Goal: Transaction & Acquisition: Obtain resource

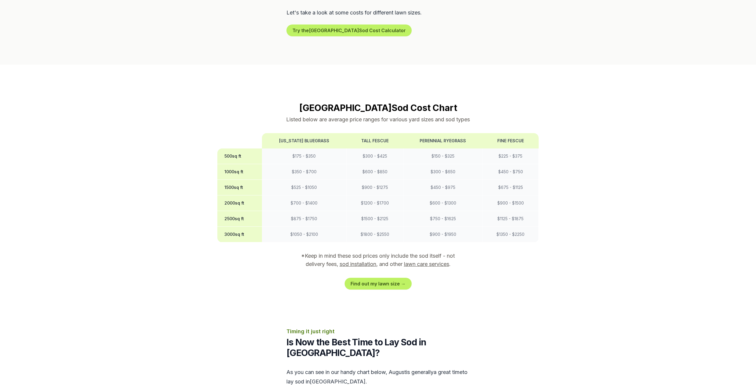
scroll to position [406, 0]
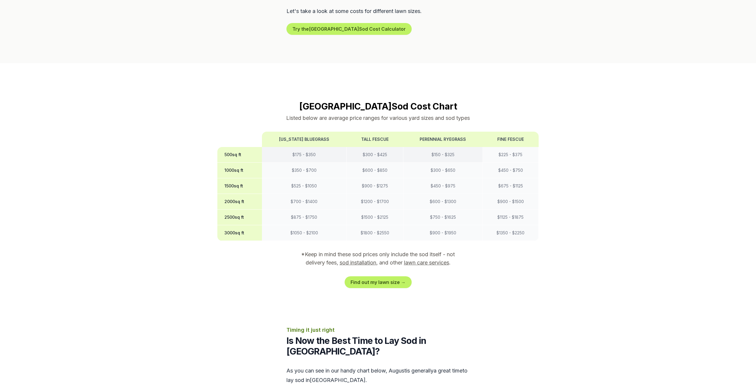
click at [452, 147] on td "$ 150 - $ 325" at bounding box center [442, 155] width 79 height 16
click at [453, 132] on th "Perennial Ryegrass" at bounding box center [442, 139] width 79 height 15
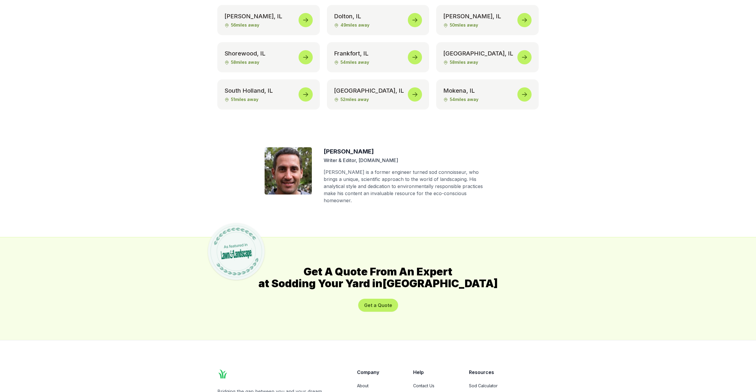
scroll to position [3084, 0]
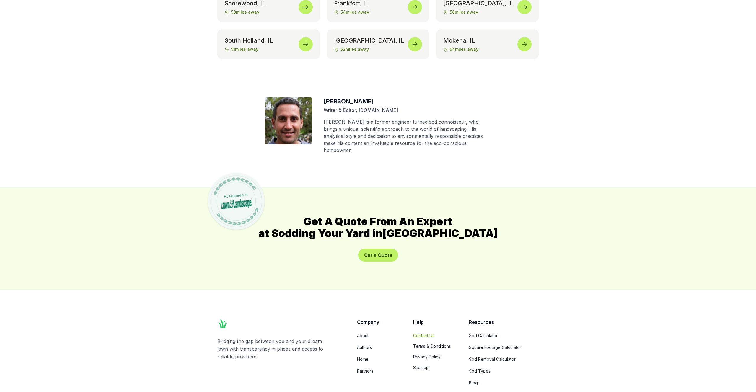
click at [418, 333] on link "Contact Us" at bounding box center [434, 336] width 42 height 6
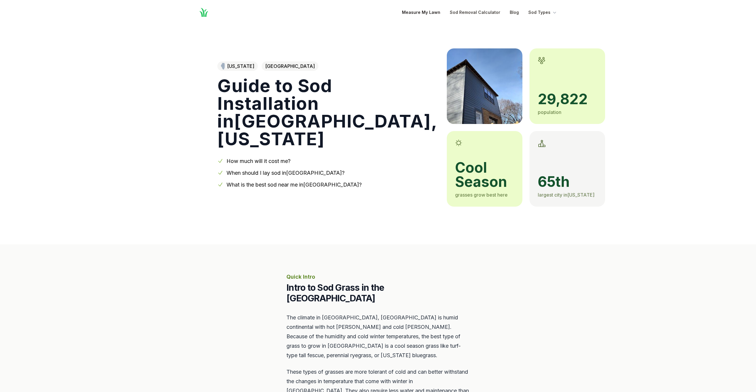
click at [440, 15] on link "Measure My Lawn" at bounding box center [421, 12] width 38 height 7
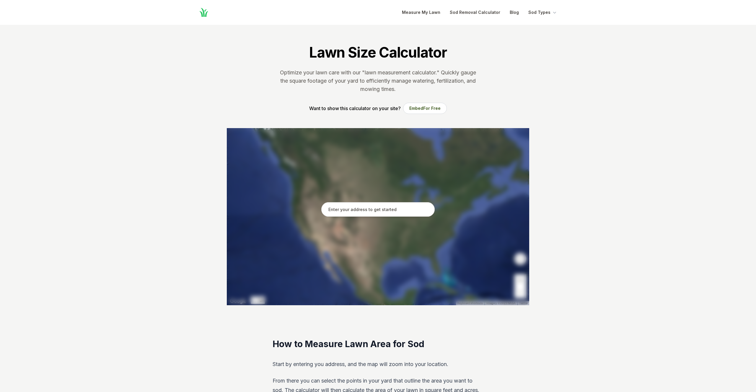
click at [364, 215] on input "text" at bounding box center [377, 209] width 113 height 15
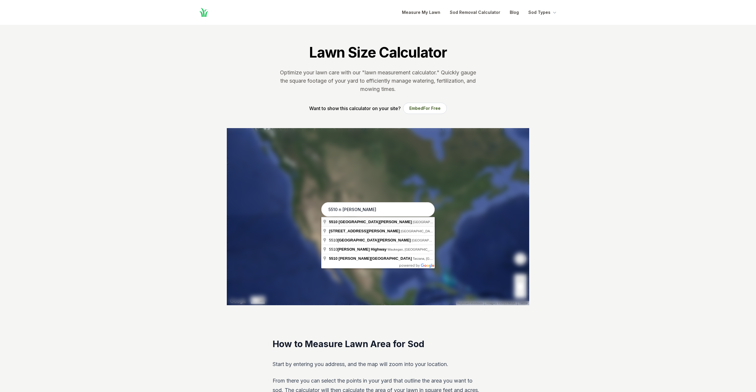
type input "[STREET_ADDRESS][PERSON_NAME]"
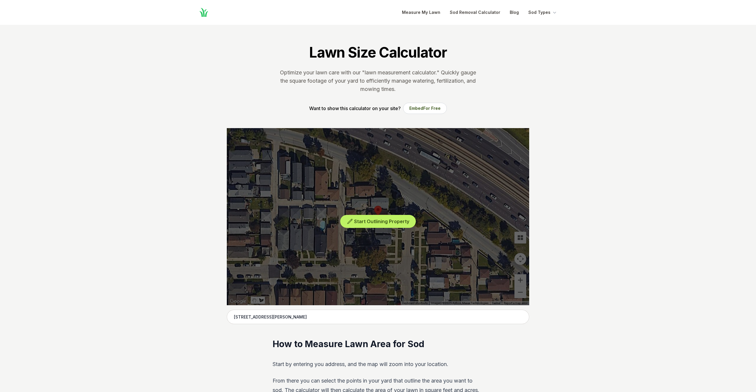
click at [519, 280] on div "Start Outlining Property" at bounding box center [378, 216] width 303 height 177
click at [381, 222] on span "Start Outlining Property" at bounding box center [381, 222] width 55 height 6
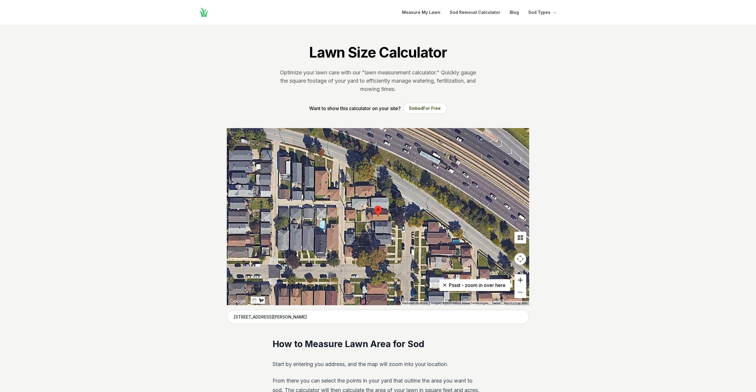
click at [522, 282] on button "Zoom in" at bounding box center [521, 280] width 12 height 12
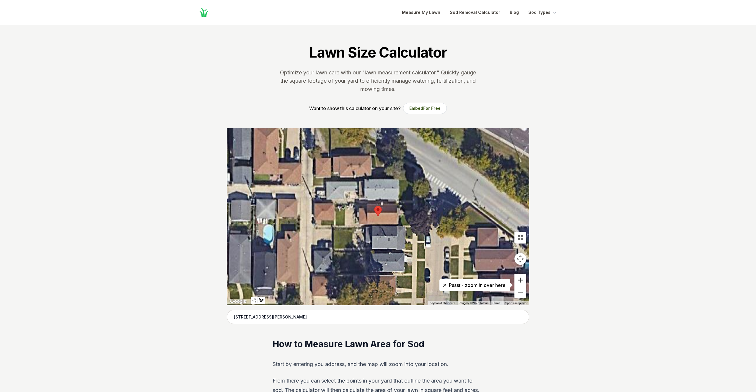
click at [522, 282] on button "Zoom in" at bounding box center [521, 280] width 12 height 12
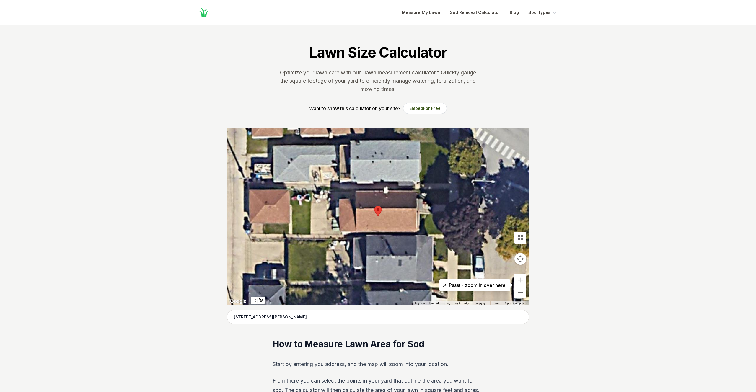
click at [523, 260] on button "Map camera controls" at bounding box center [521, 259] width 12 height 12
click at [318, 191] on div at bounding box center [378, 216] width 303 height 177
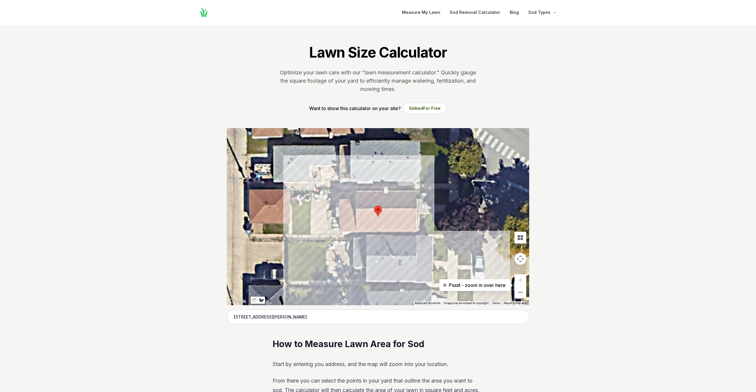
click at [443, 286] on icon at bounding box center [444, 285] width 3 height 3
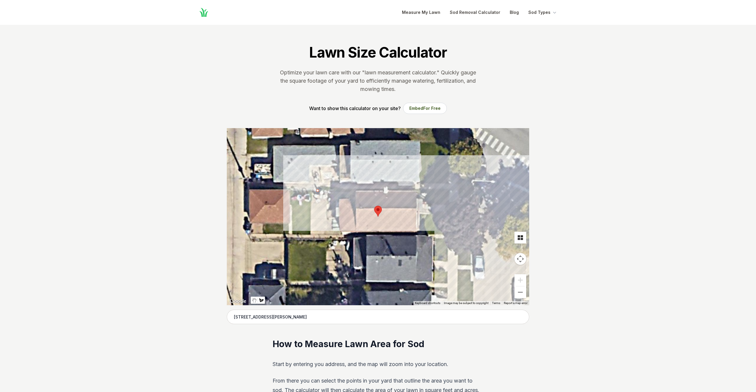
click at [521, 238] on button "Tilt map" at bounding box center [521, 238] width 12 height 12
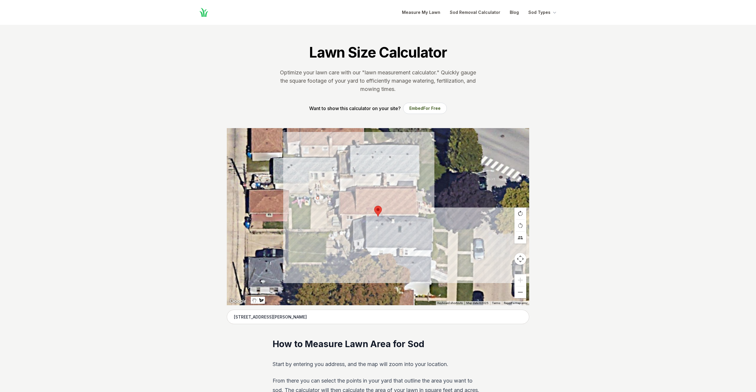
click at [519, 215] on button "Rotate map clockwise" at bounding box center [521, 214] width 12 height 12
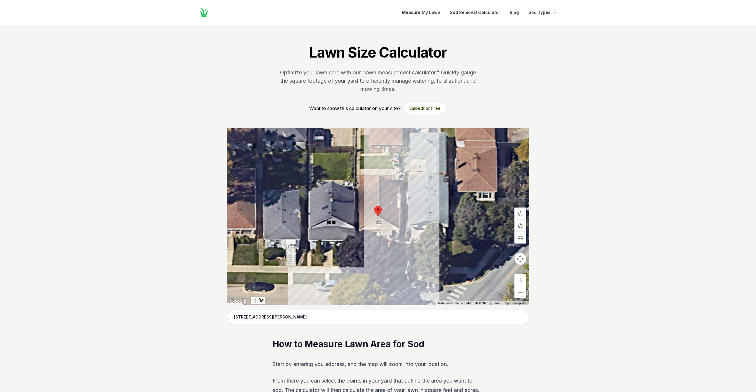
click at [518, 226] on button "Rotate map counterclockwise" at bounding box center [521, 226] width 12 height 12
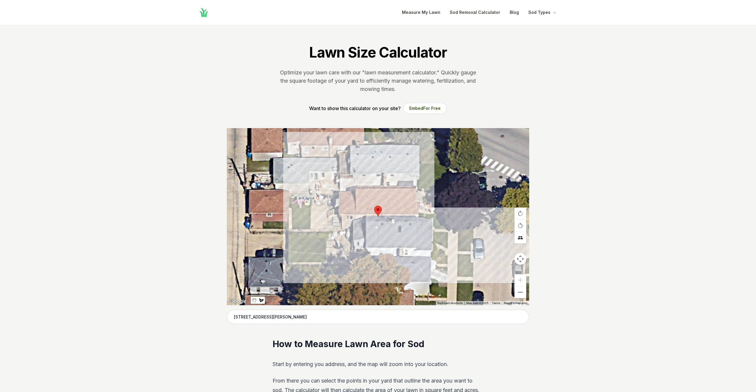
click at [519, 237] on button "Tilt map" at bounding box center [521, 238] width 12 height 12
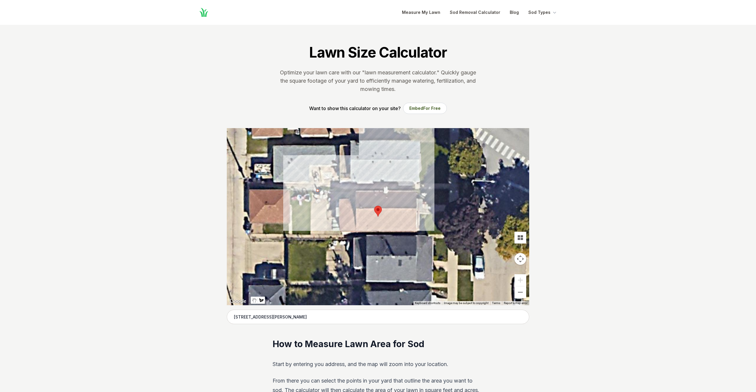
click at [314, 113] on div "Want to show this calculator on your site? Embed For Free" at bounding box center [378, 108] width 138 height 11
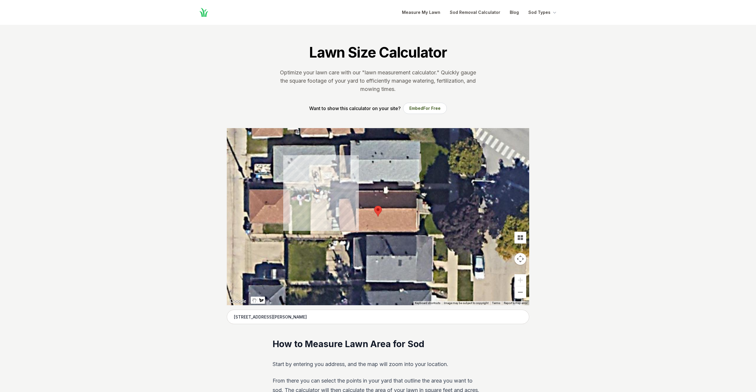
click at [322, 175] on div at bounding box center [378, 216] width 303 height 177
drag, startPoint x: 322, startPoint y: 175, endPoint x: 325, endPoint y: 176, distance: 3.0
click at [323, 175] on div "Start Outlining Property" at bounding box center [378, 216] width 303 height 177
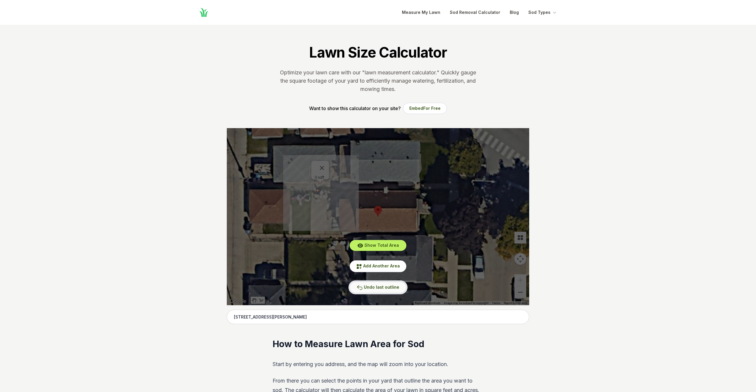
click at [379, 287] on span "Undo last outline" at bounding box center [381, 287] width 35 height 5
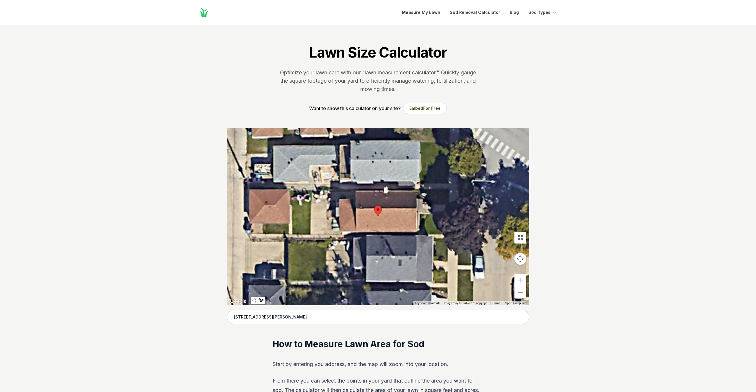
click at [321, 234] on div at bounding box center [378, 216] width 303 height 177
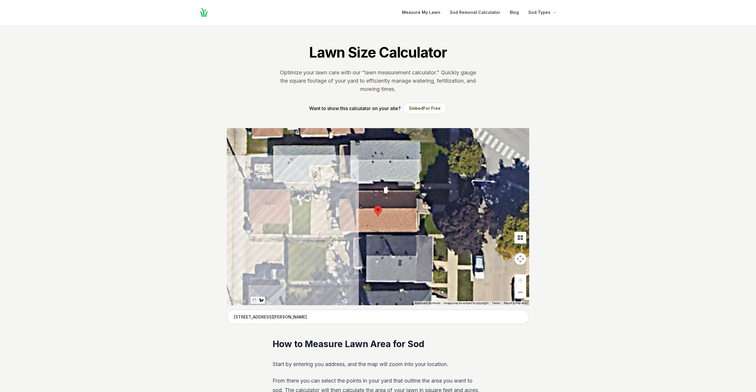
click at [258, 233] on div at bounding box center [378, 216] width 303 height 177
click at [258, 223] on div at bounding box center [378, 216] width 303 height 177
click at [292, 224] on div at bounding box center [378, 216] width 303 height 177
click at [290, 191] on div at bounding box center [378, 216] width 303 height 177
click at [322, 191] on div at bounding box center [378, 216] width 303 height 177
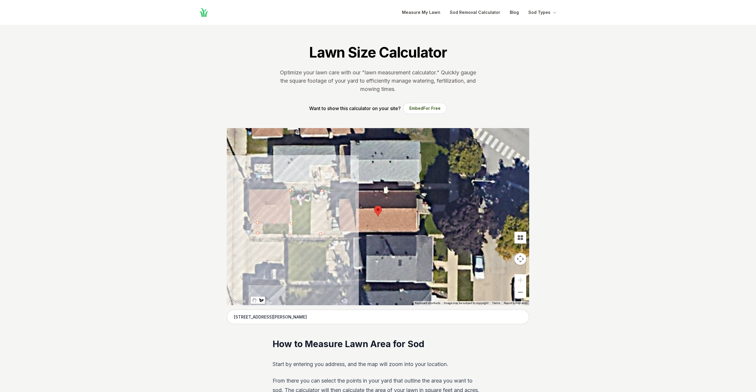
click at [321, 235] on div at bounding box center [378, 216] width 303 height 177
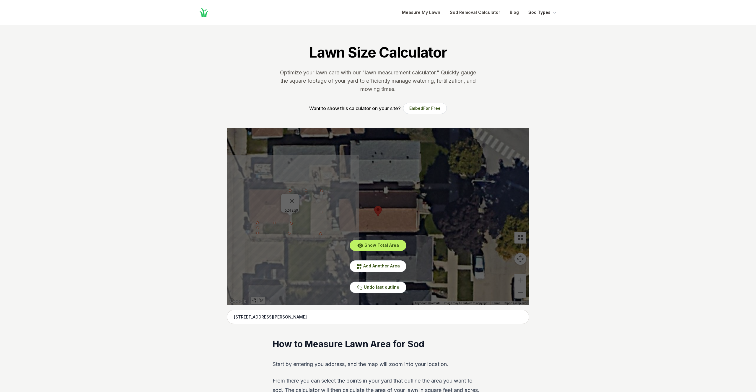
click at [541, 15] on button "Sod Types" at bounding box center [543, 12] width 29 height 7
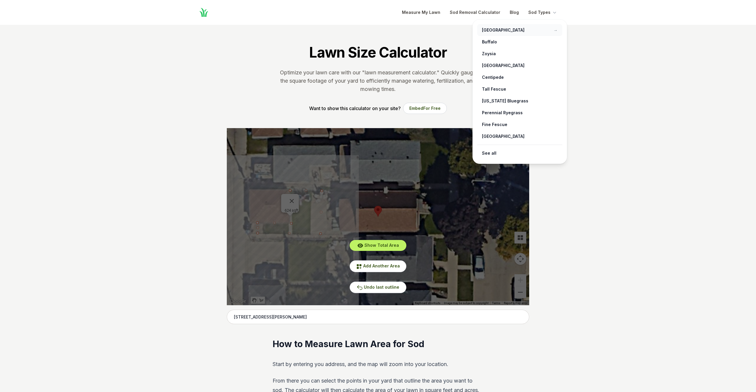
scroll to position [1, 0]
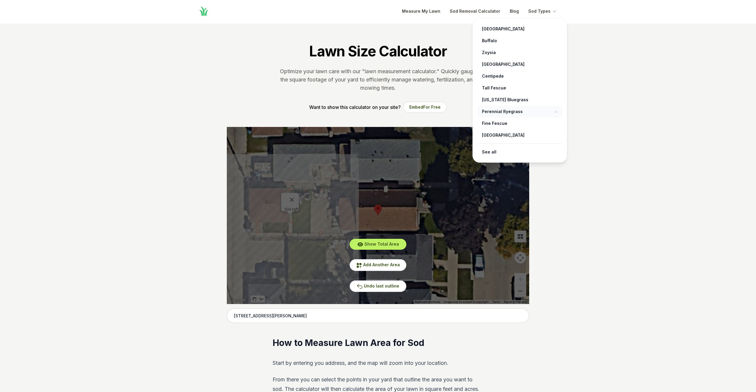
click at [510, 111] on link "Perennial Ryegrass →" at bounding box center [519, 112] width 85 height 12
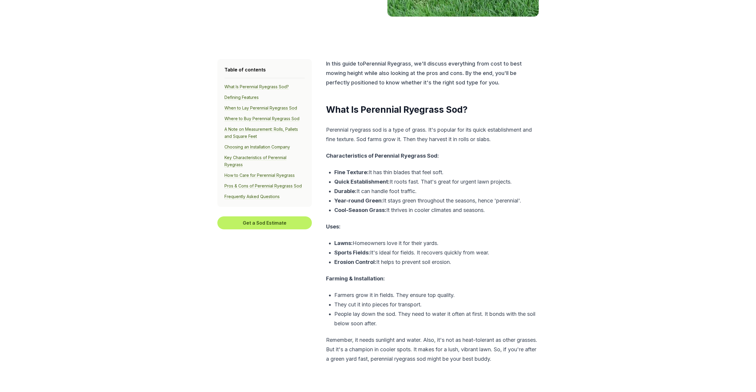
scroll to position [211, 0]
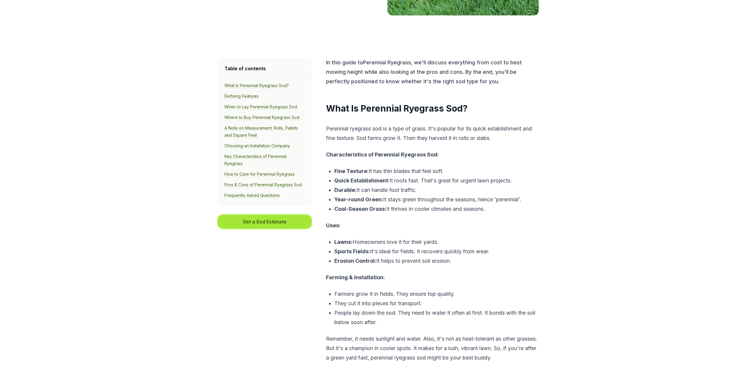
click at [285, 220] on button "Get a Sod Estimate" at bounding box center [264, 221] width 95 height 13
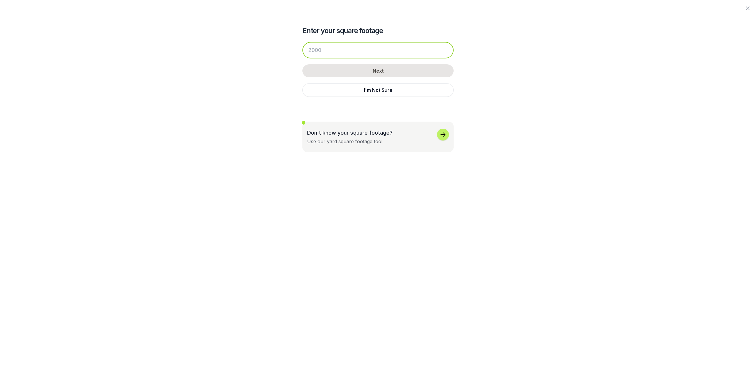
click at [369, 45] on input "number" at bounding box center [378, 50] width 151 height 17
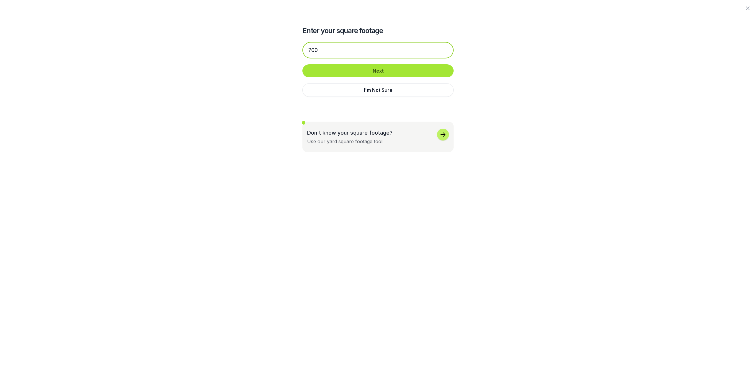
type input "700"
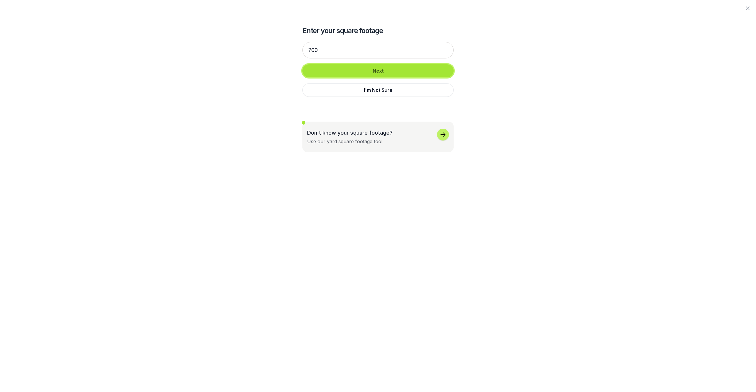
click at [384, 74] on button "Next" at bounding box center [378, 70] width 151 height 13
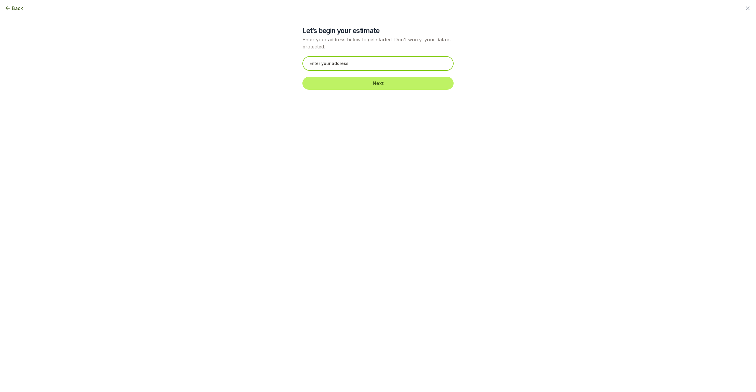
click at [385, 67] on input "text" at bounding box center [378, 63] width 151 height 15
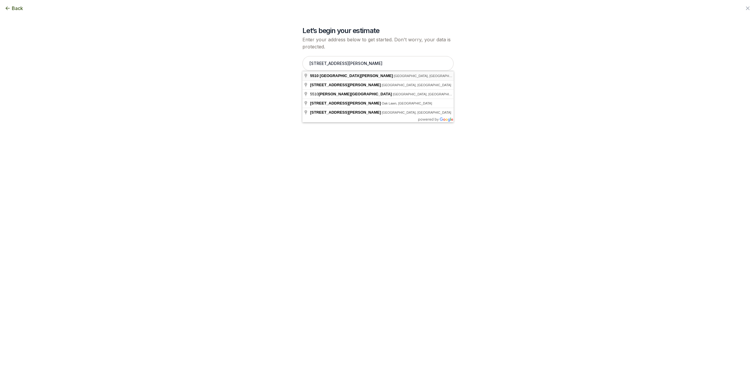
type input "[STREET_ADDRESS][PERSON_NAME]"
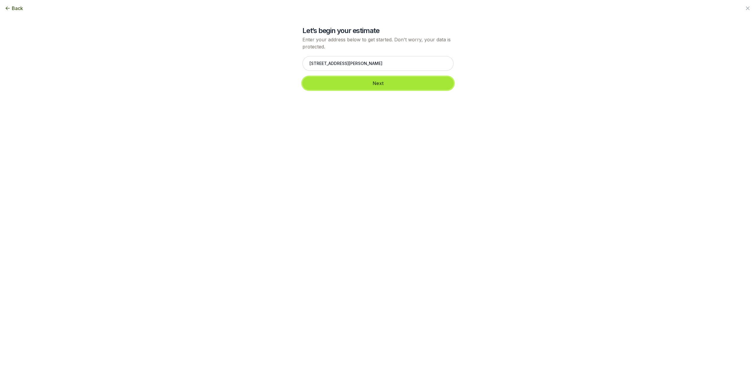
click at [384, 82] on button "Next" at bounding box center [378, 83] width 151 height 13
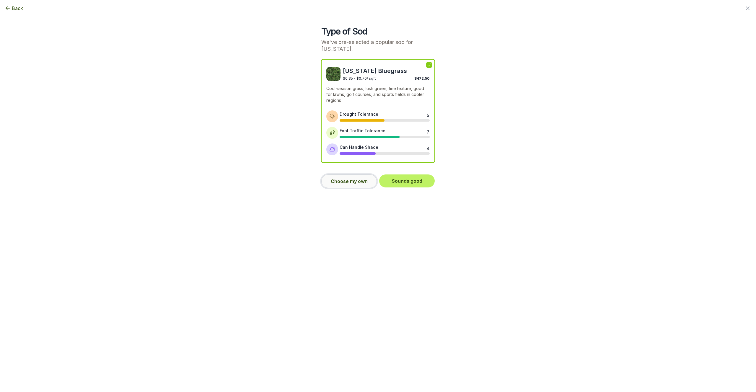
click at [344, 175] on button "Choose my own" at bounding box center [349, 182] width 56 height 14
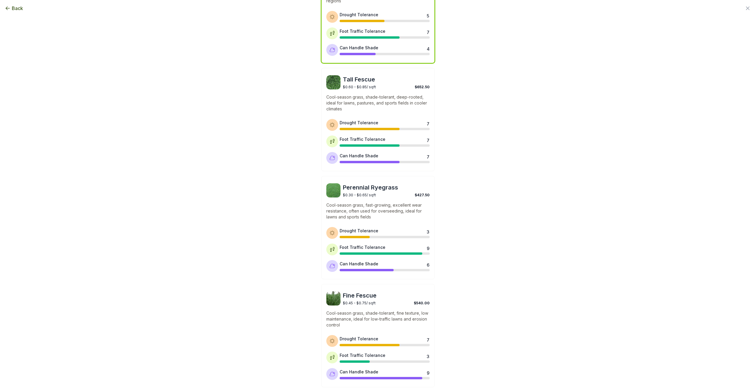
scroll to position [118, 0]
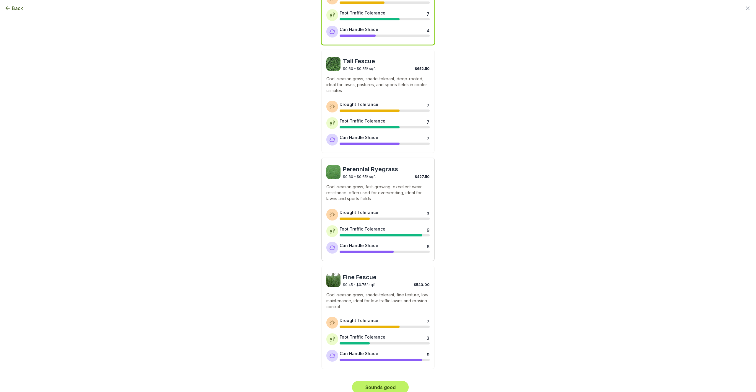
click at [410, 173] on div "$0.30 - $0.65 / sqft $427.50" at bounding box center [386, 176] width 87 height 6
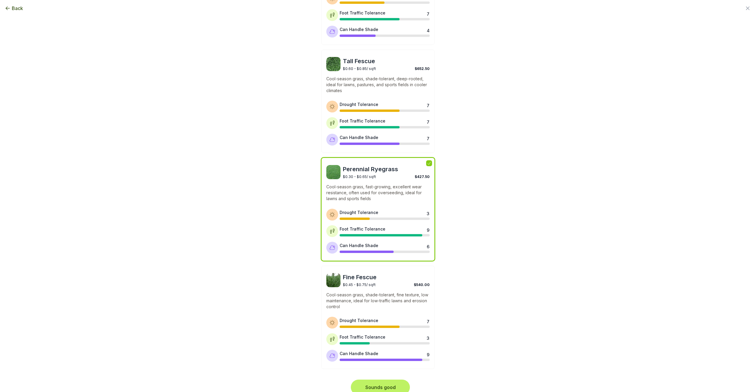
click at [389, 381] on button "Sounds good" at bounding box center [380, 387] width 57 height 13
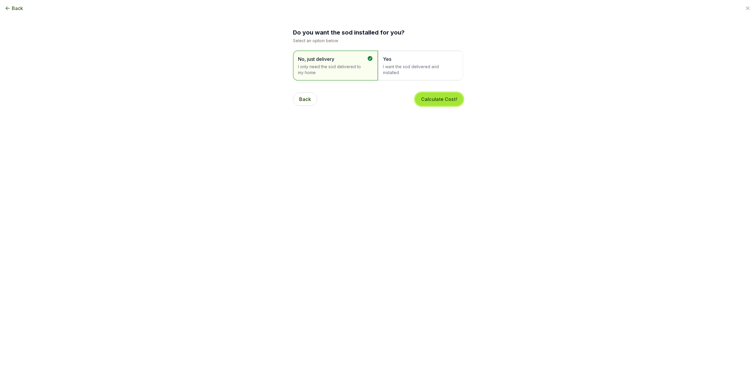
click at [442, 102] on button "Calculate Cost!" at bounding box center [439, 99] width 48 height 13
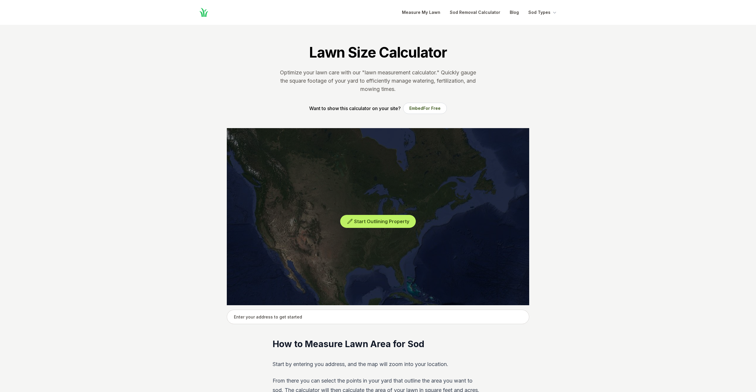
scroll to position [3084, 0]
